Goal: Check status: Check status

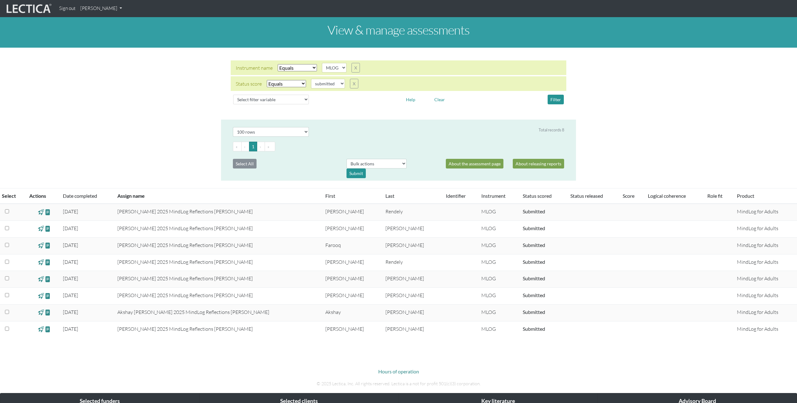
select select "MLOG"
select select "submitted"
select select "100"
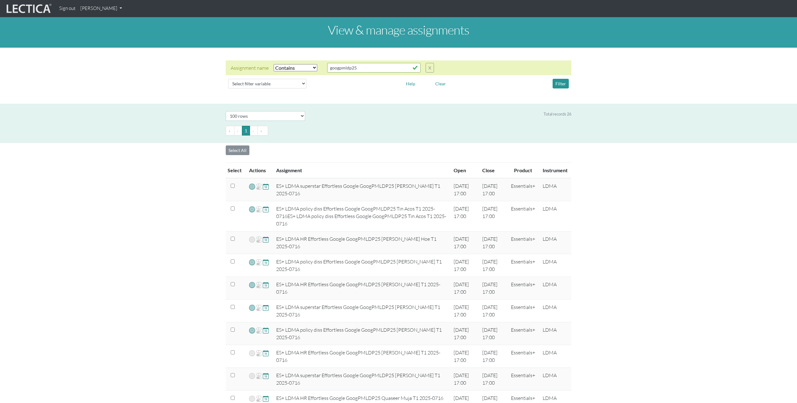
select select "icontains"
select select "100"
